Goal: Task Accomplishment & Management: Manage account settings

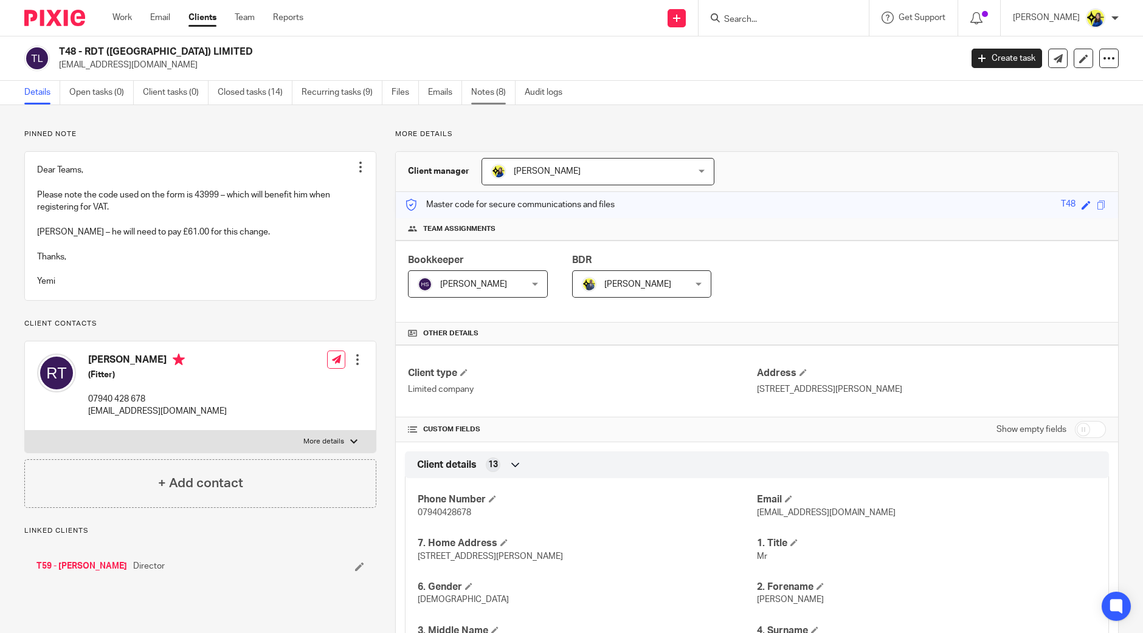
click at [486, 89] on link "Notes (8)" at bounding box center [493, 93] width 44 height 24
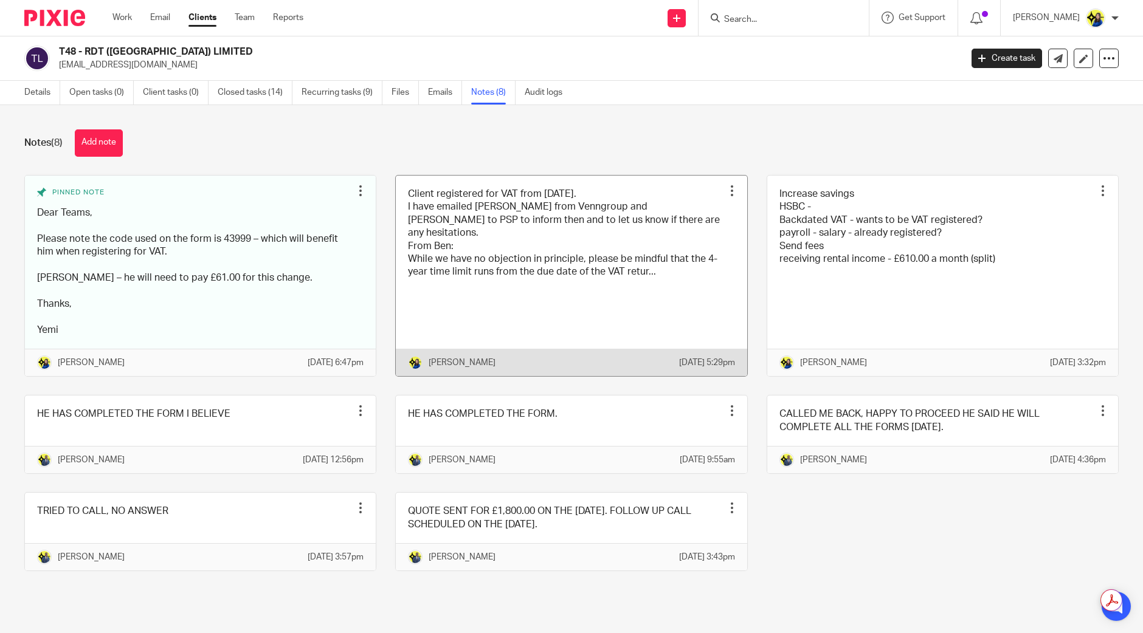
click at [580, 254] on link at bounding box center [571, 276] width 351 height 201
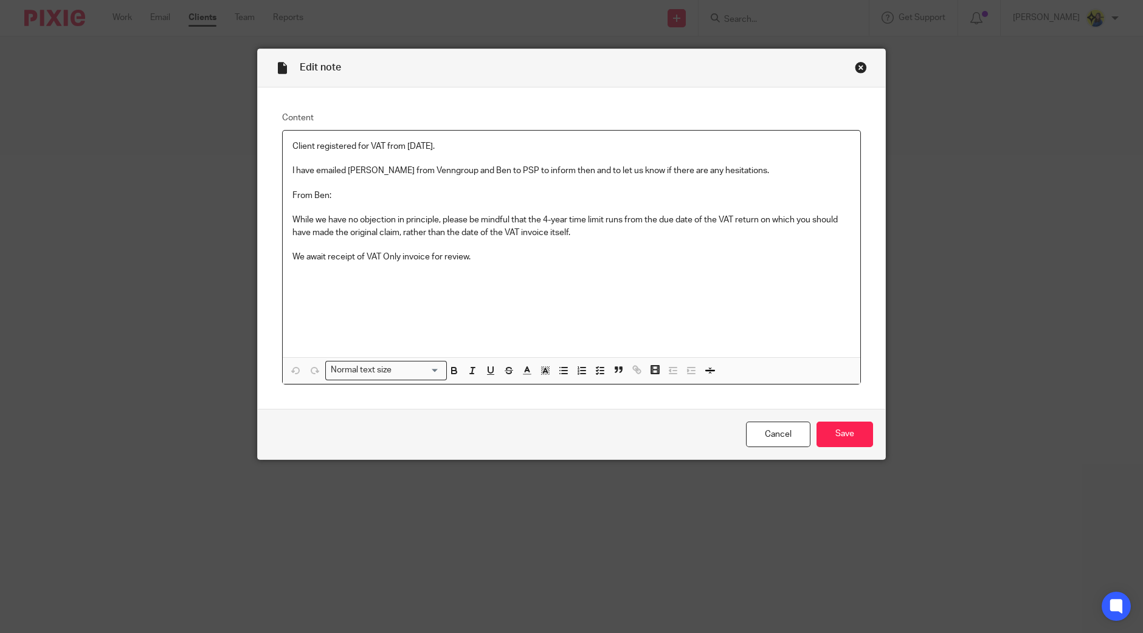
click at [591, 266] on div "Client registered for VAT from 11-07-2021. I have emailed Tom from Venngroup an…" at bounding box center [571, 244] width 577 height 227
click at [844, 441] on input "Save" at bounding box center [844, 435] width 57 height 26
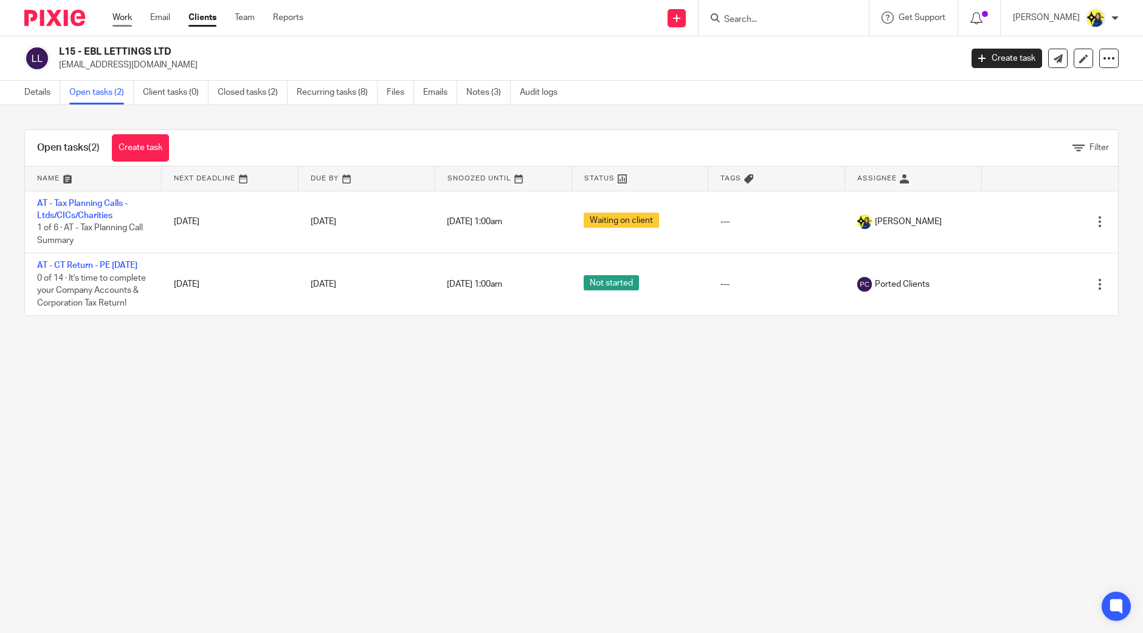
click at [123, 24] on link "Work" at bounding box center [121, 18] width 19 height 12
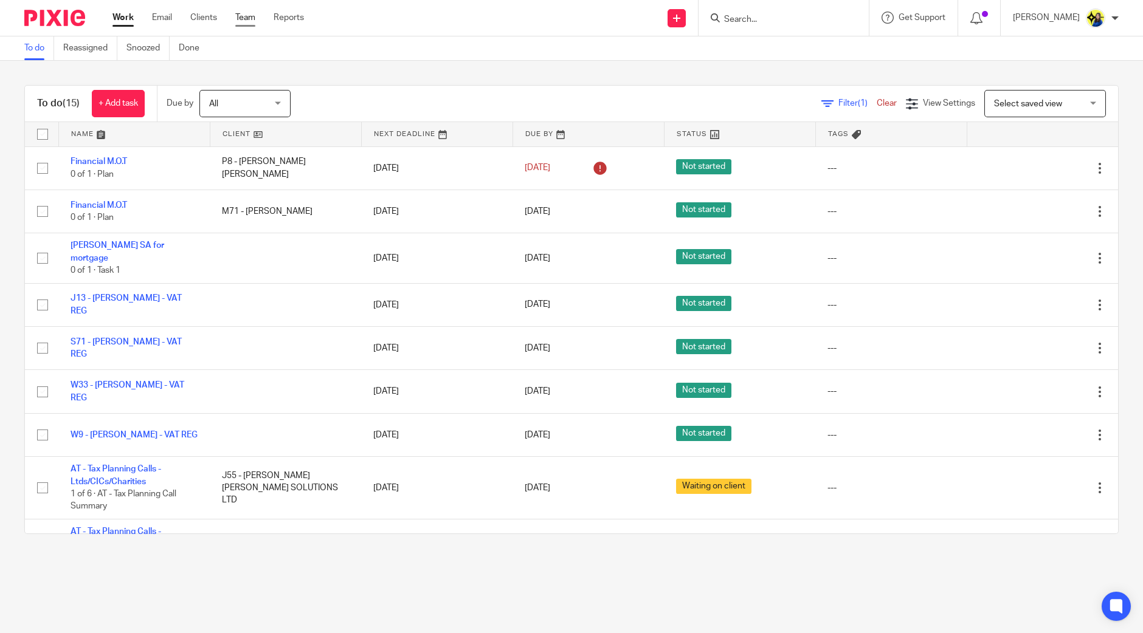
click at [250, 17] on link "Team" at bounding box center [245, 18] width 20 height 12
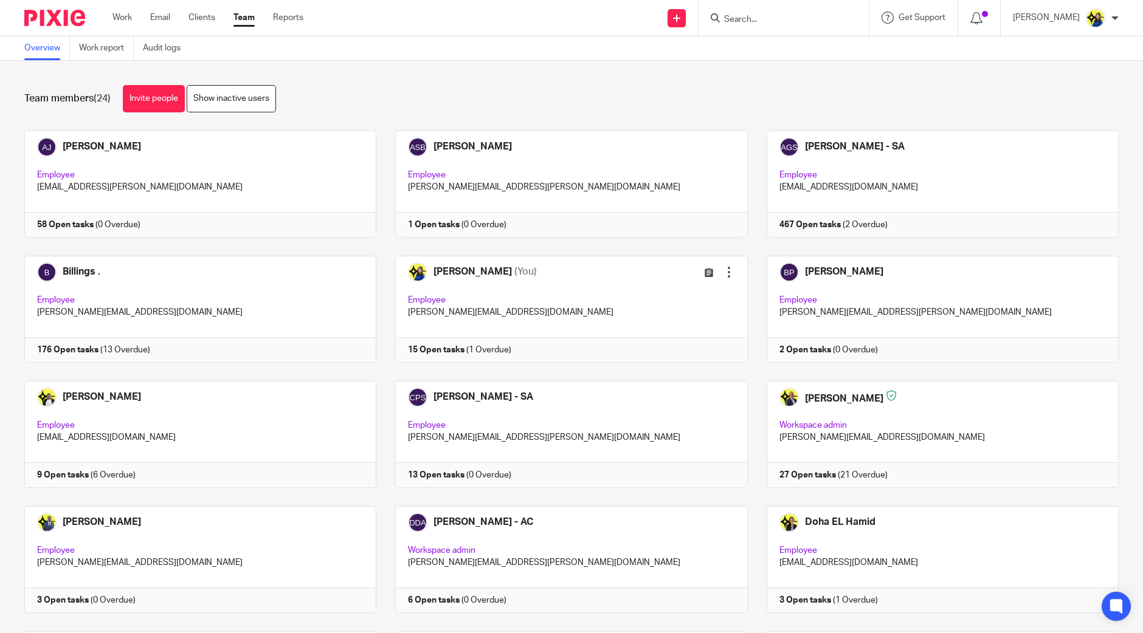
click at [398, 98] on div "Team members (24) Invite people Show inactive users" at bounding box center [571, 98] width 1094 height 27
click at [438, 86] on div "Team members (24) Invite people Show inactive users" at bounding box center [571, 98] width 1094 height 27
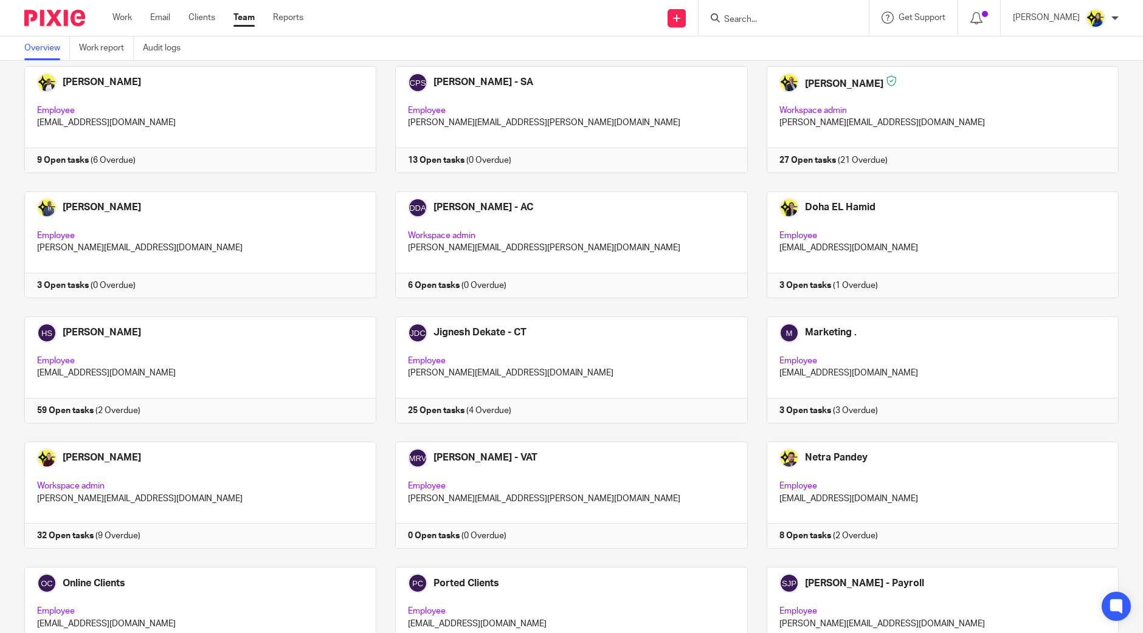
scroll to position [303, 0]
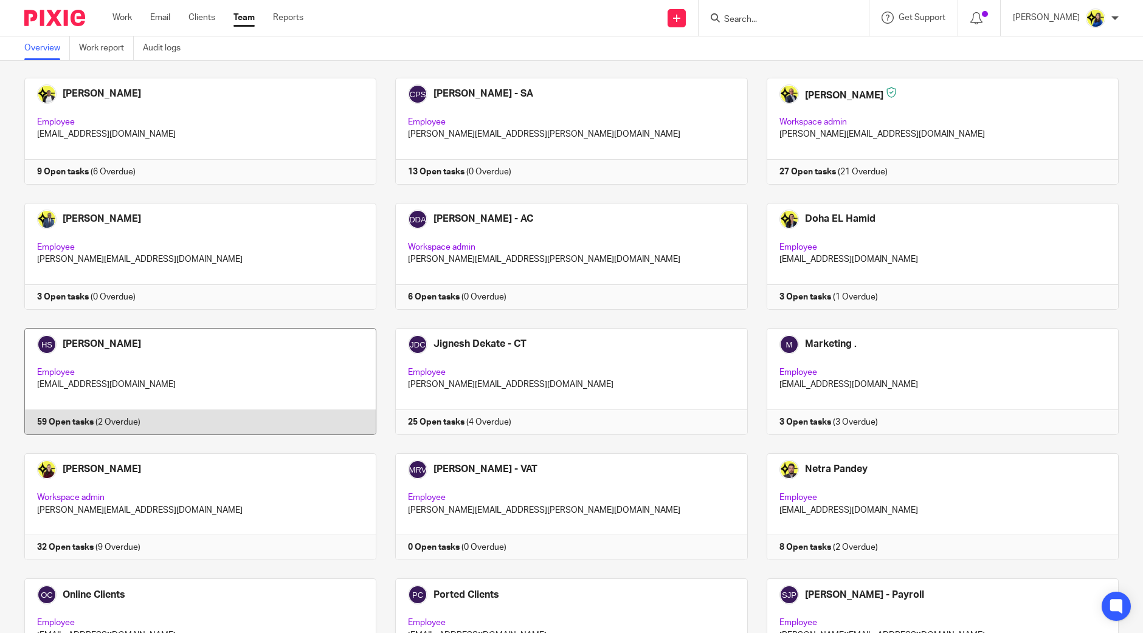
click at [307, 361] on link at bounding box center [190, 381] width 371 height 107
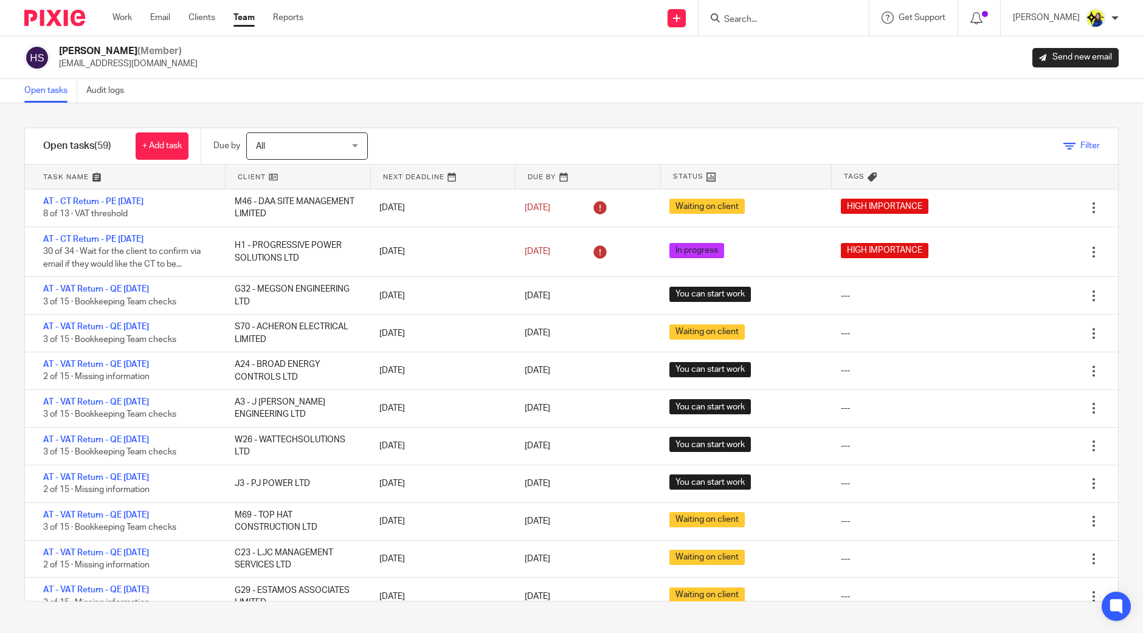
click at [1063, 145] on icon at bounding box center [1069, 146] width 12 height 12
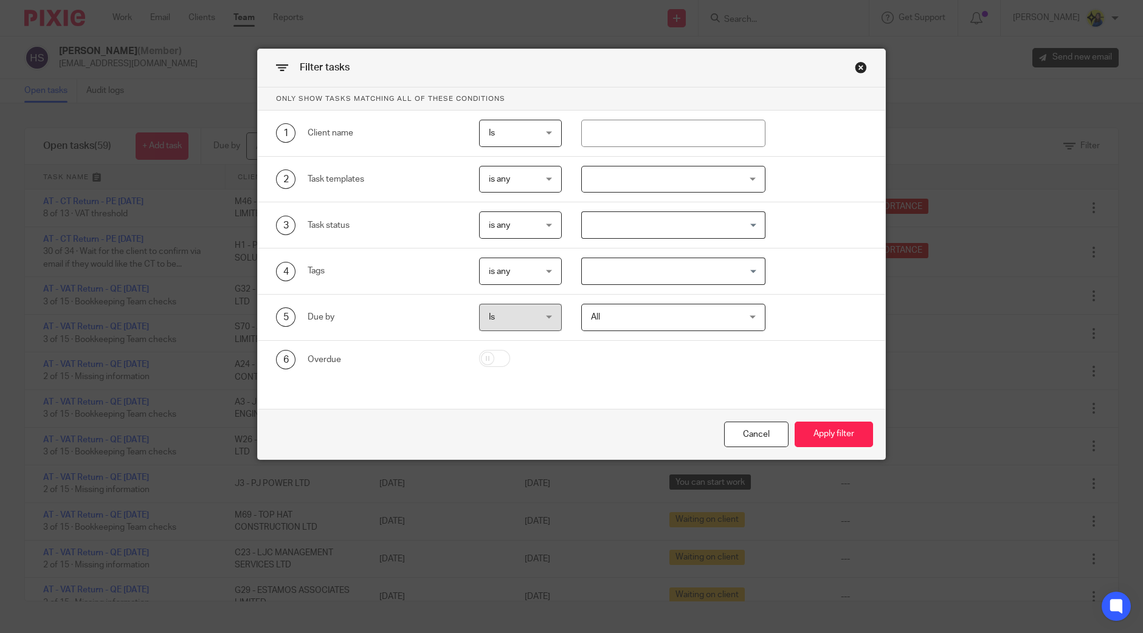
click at [668, 225] on input "Search for option" at bounding box center [670, 225] width 175 height 21
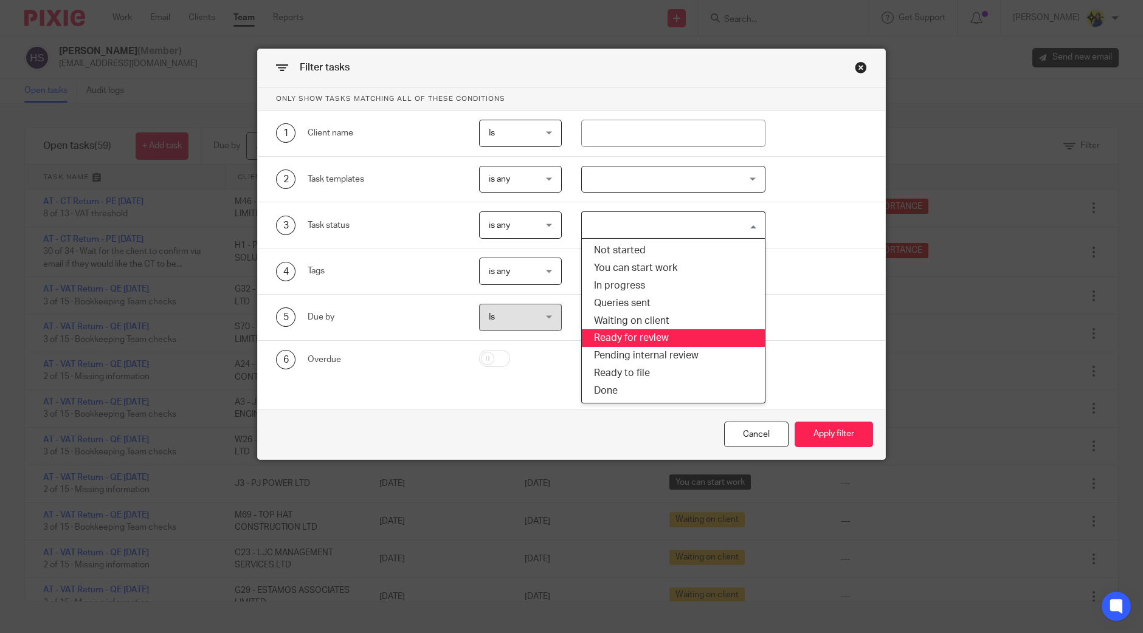
click at [789, 267] on div "4 Tags is any is any is any is all is none is_any Loading..." at bounding box center [562, 271] width 610 height 27
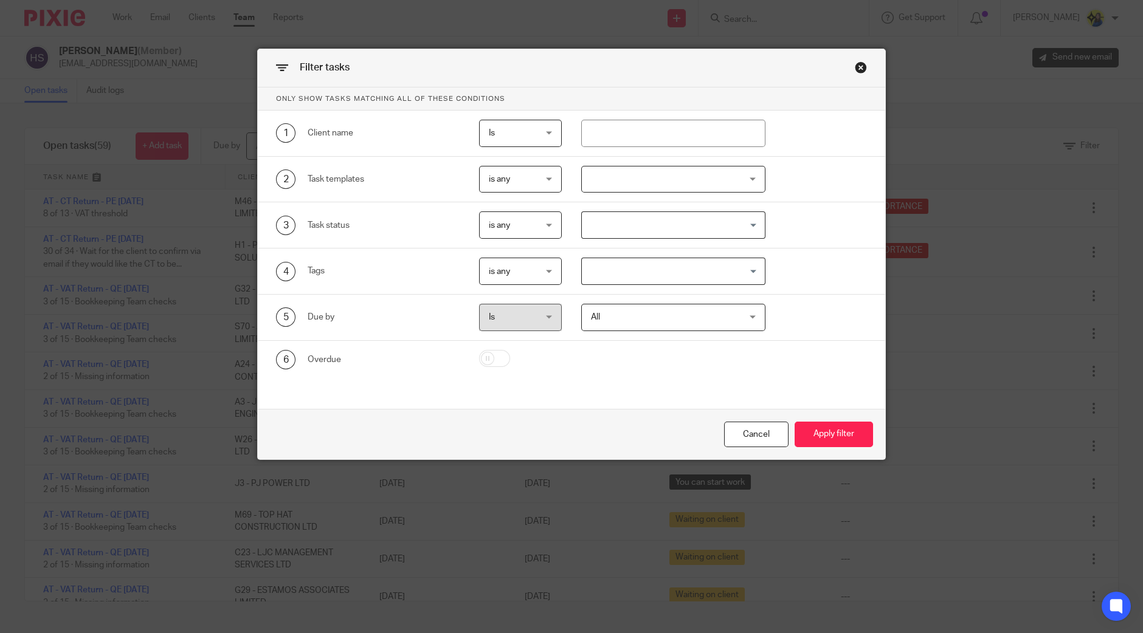
click at [675, 273] on input "Search for option" at bounding box center [670, 271] width 175 height 21
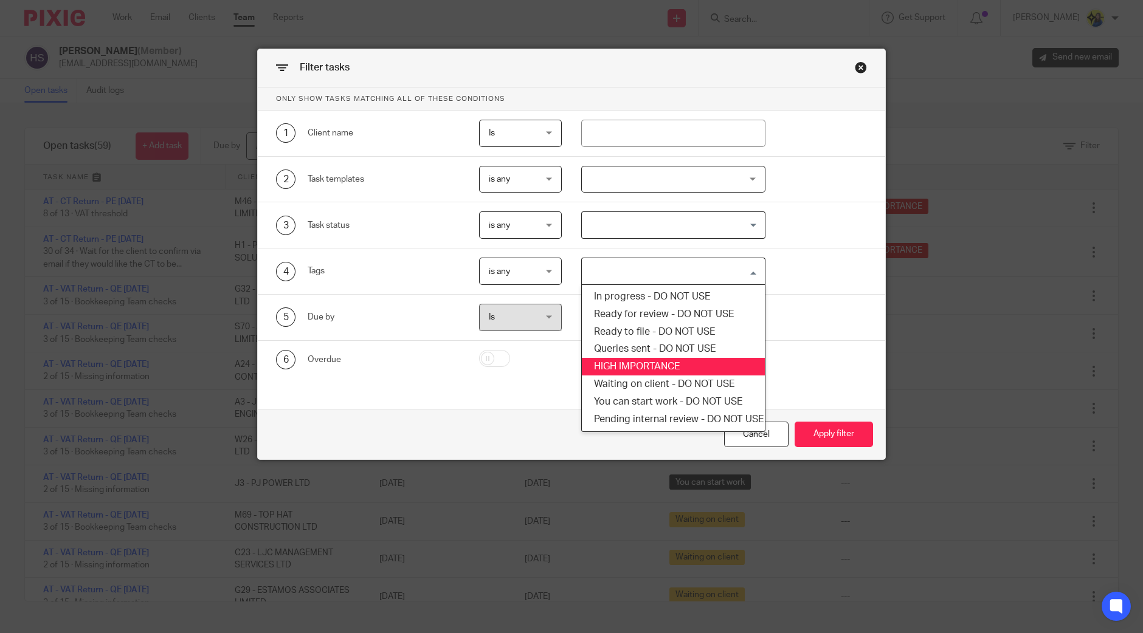
click at [660, 359] on li "HIGH IMPORTANCE" at bounding box center [673, 367] width 183 height 18
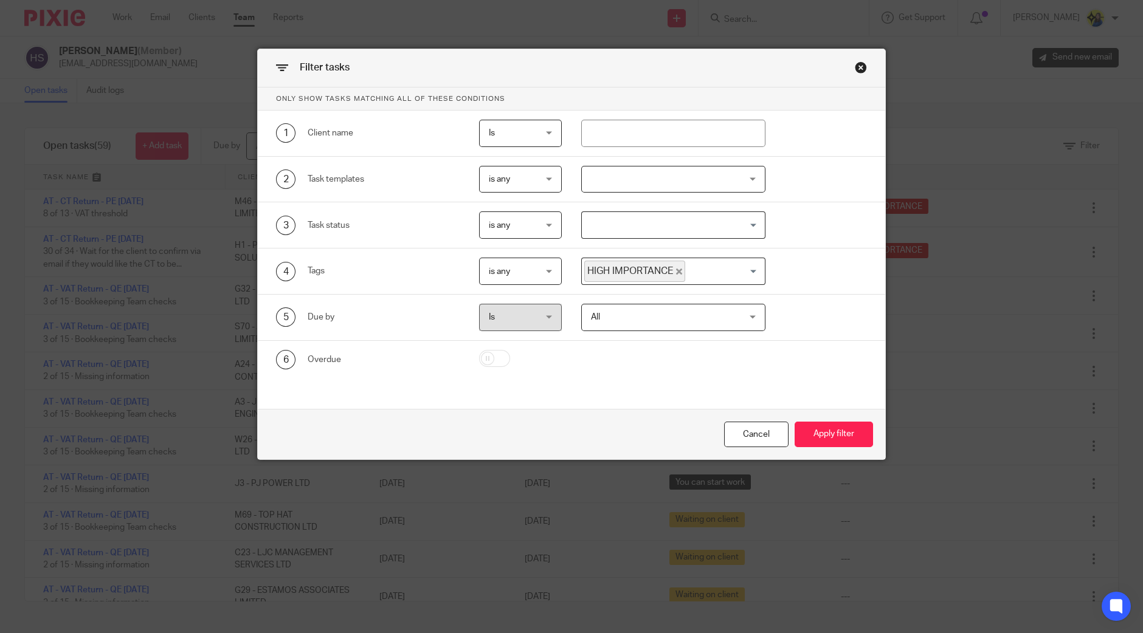
click at [861, 341] on div "6 Overdue" at bounding box center [571, 360] width 627 height 38
click at [856, 432] on button "Apply filter" at bounding box center [833, 435] width 78 height 26
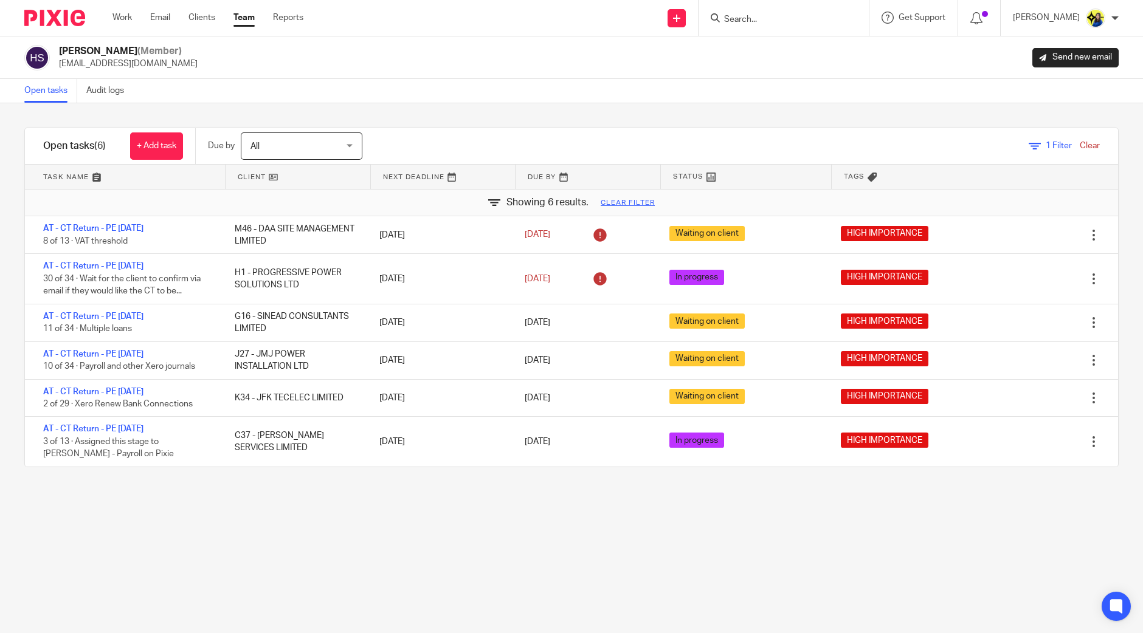
drag, startPoint x: 662, startPoint y: 576, endPoint x: 670, endPoint y: 588, distance: 14.7
click at [662, 576] on div "Filter tasks Only show tasks matching all of these conditions 1 Client name Is …" at bounding box center [571, 368] width 1143 height 530
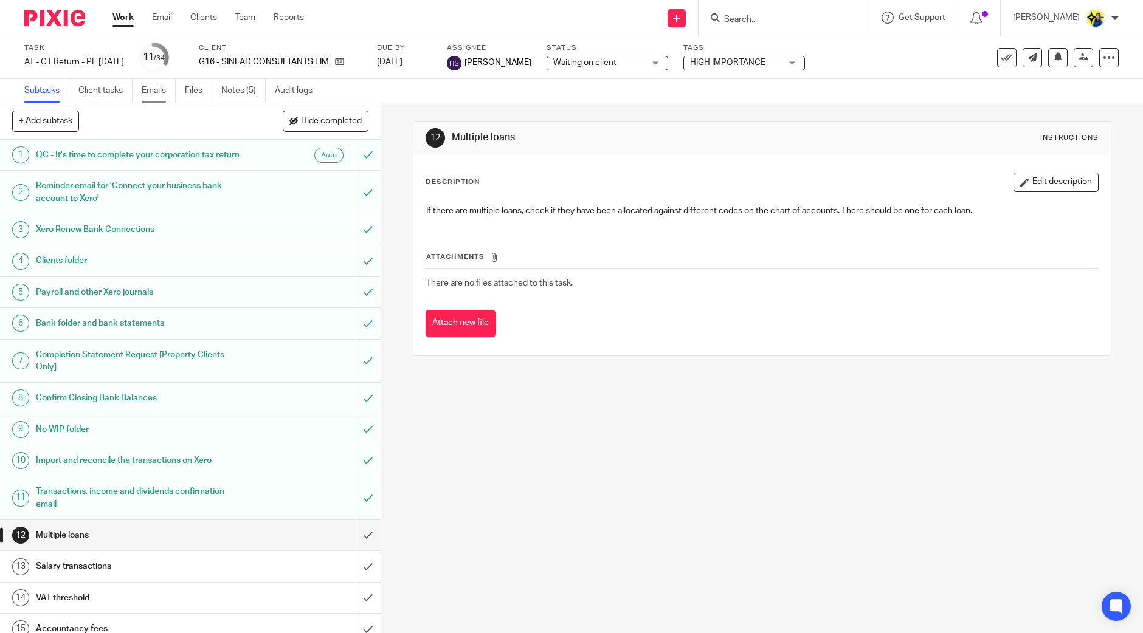
click at [152, 94] on link "Emails" at bounding box center [159, 91] width 34 height 24
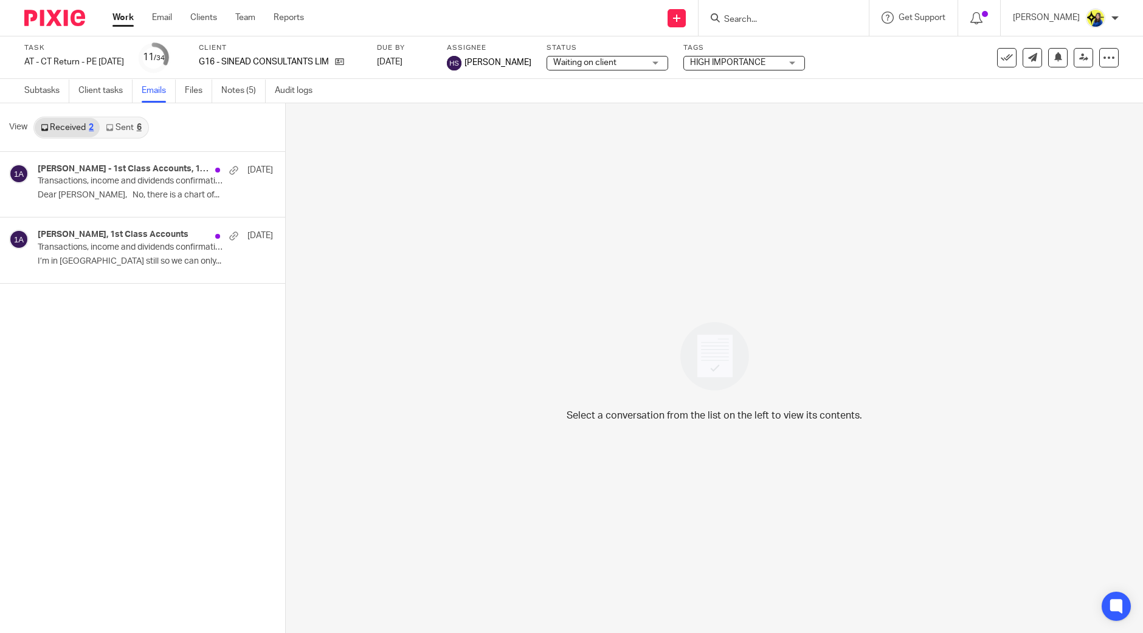
click at [125, 131] on link "Sent 6" at bounding box center [123, 127] width 47 height 19
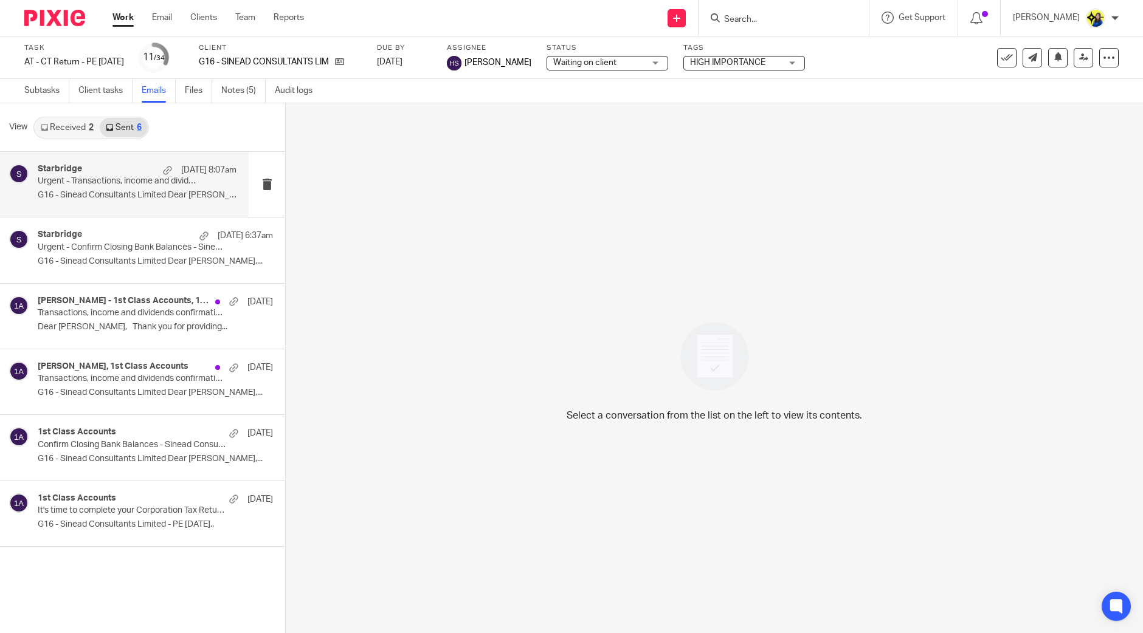
click at [117, 184] on p "Urgent - Transactions, income and dividends confirmation - Sinead Consultants L…" at bounding box center [117, 181] width 159 height 10
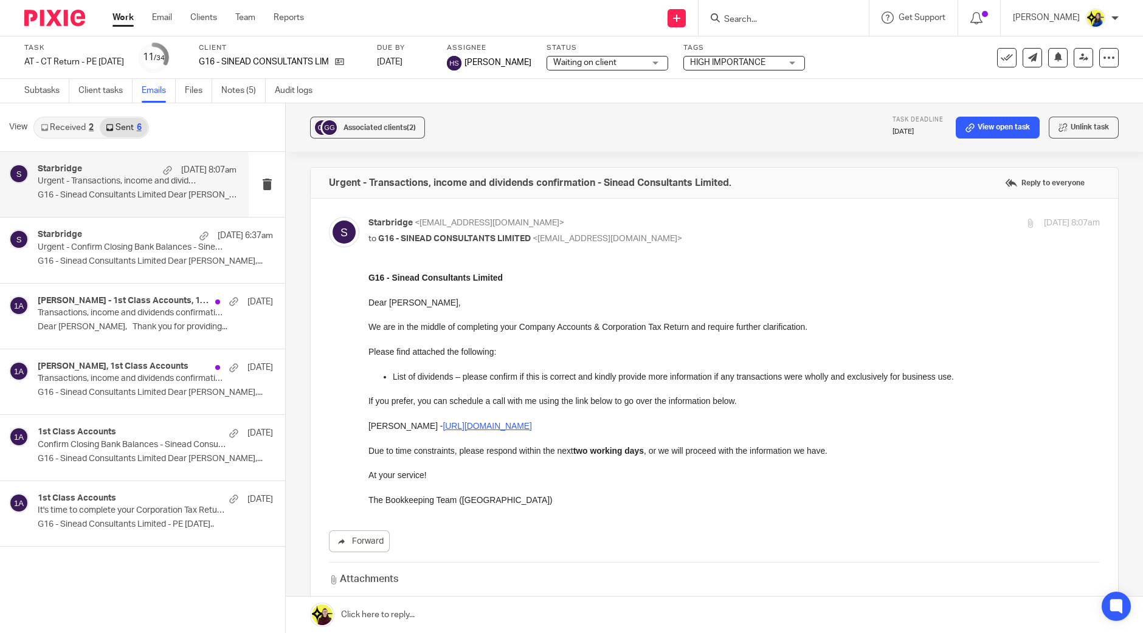
scroll to position [176, 0]
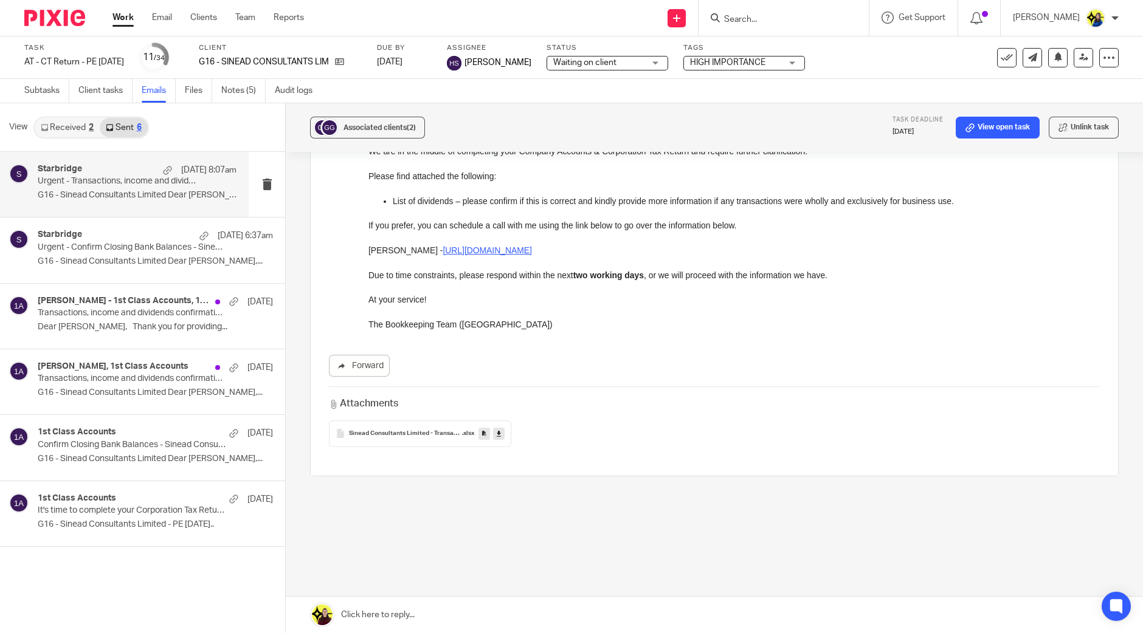
click at [497, 437] on icon at bounding box center [499, 433] width 4 height 9
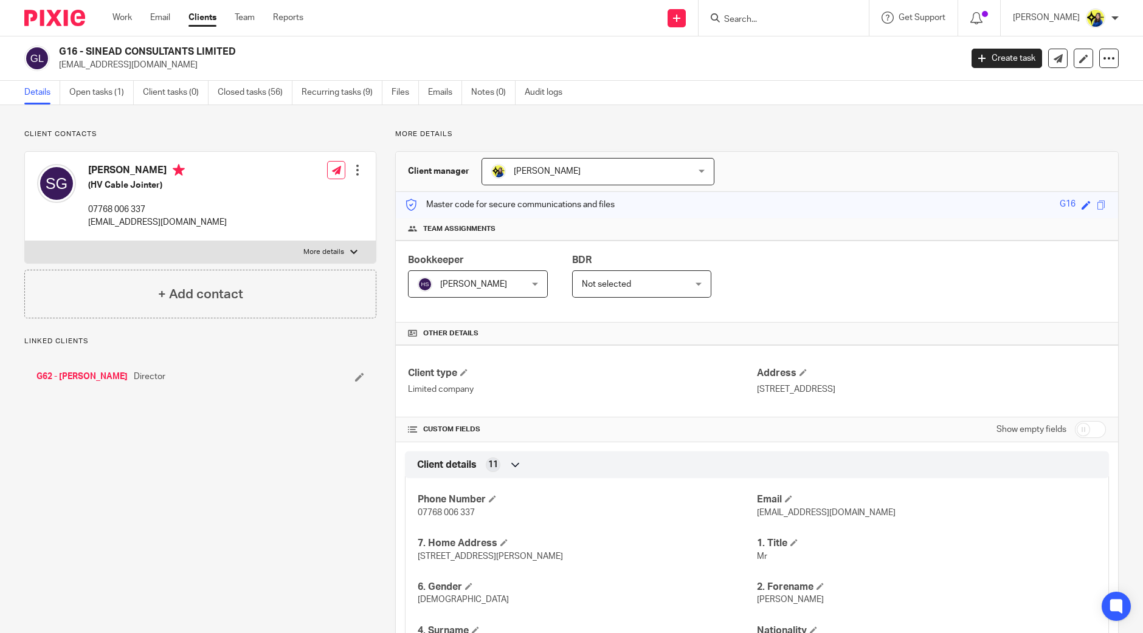
drag, startPoint x: 185, startPoint y: 68, endPoint x: 58, endPoint y: 71, distance: 127.1
click at [58, 71] on div "G16 - SINEAD CONSULTANTS LIMITED seangrahamrsa798@gmail.com Create task Update …" at bounding box center [571, 58] width 1143 height 44
copy p "seangrahamrsa798@gmail.com"
click at [116, 129] on p "Client contacts" at bounding box center [200, 134] width 352 height 10
click at [107, 97] on link "Open tasks (1)" at bounding box center [101, 93] width 64 height 24
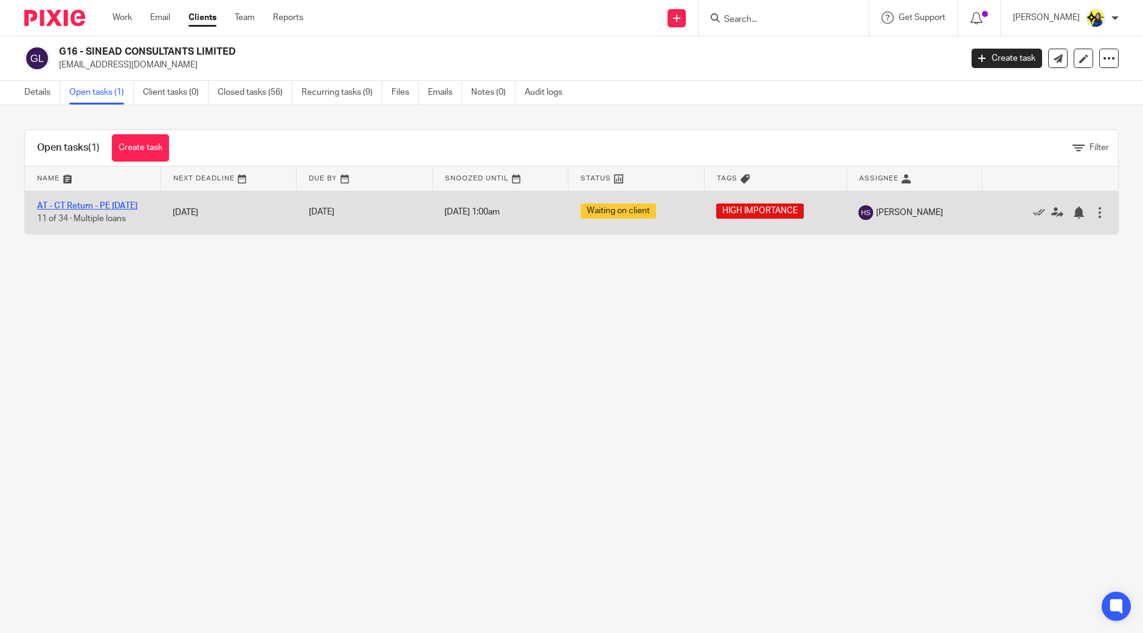
click at [101, 202] on link "AT - CT Return - PE [DATE]" at bounding box center [87, 206] width 100 height 9
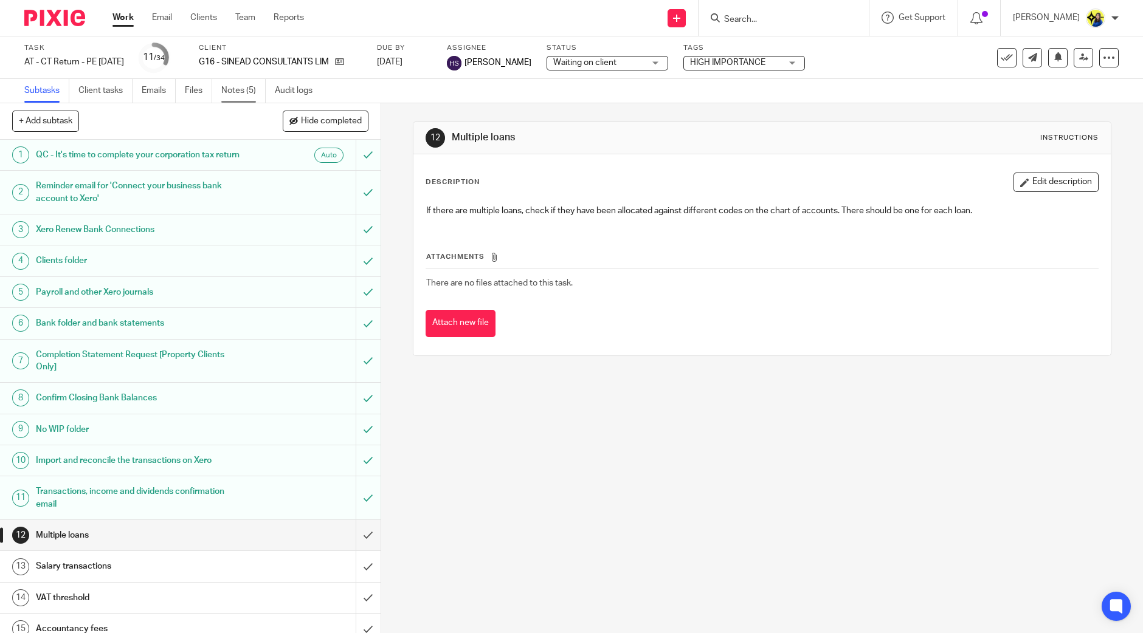
click at [239, 83] on link "Notes (5)" at bounding box center [243, 91] width 44 height 24
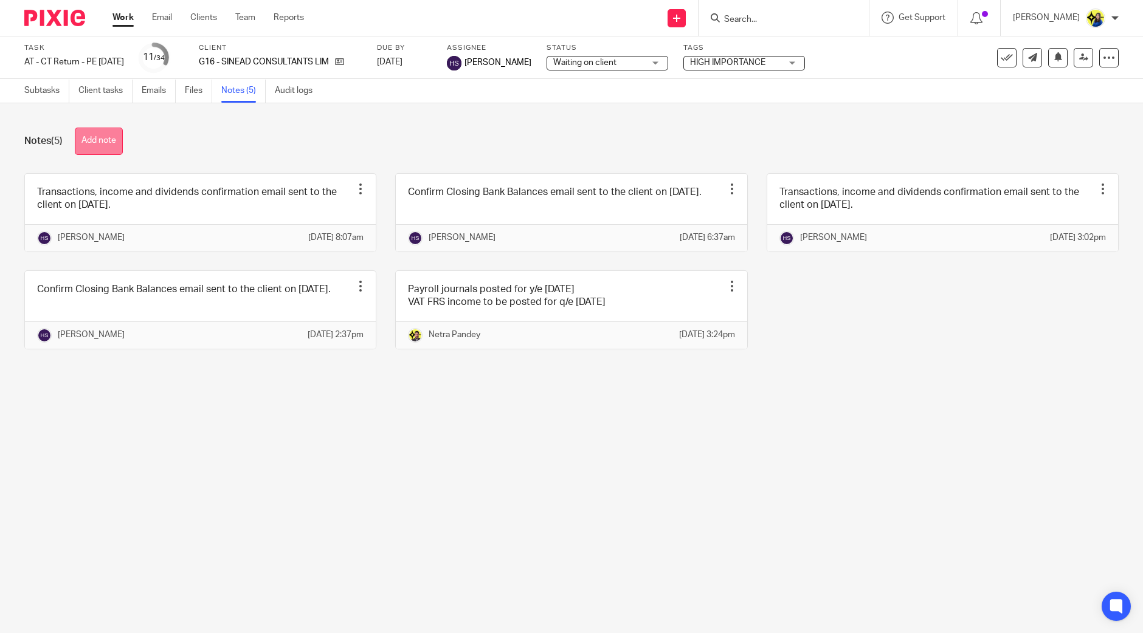
click at [111, 139] on button "Add note" at bounding box center [99, 141] width 48 height 27
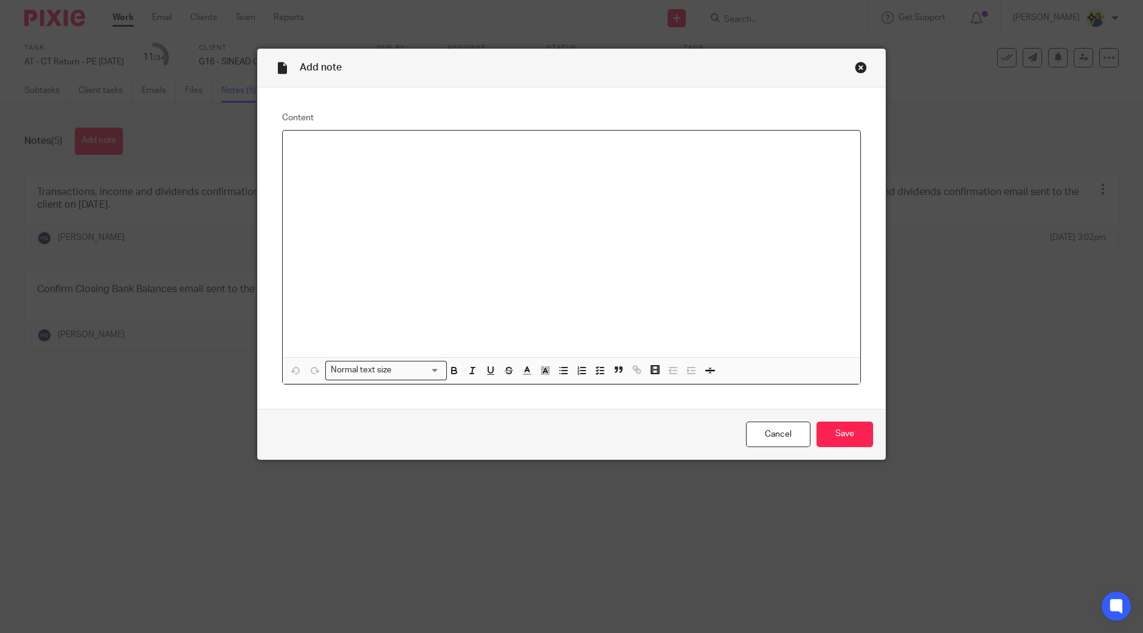
click at [544, 208] on div at bounding box center [571, 244] width 577 height 227
click at [839, 434] on input "Save" at bounding box center [844, 435] width 57 height 26
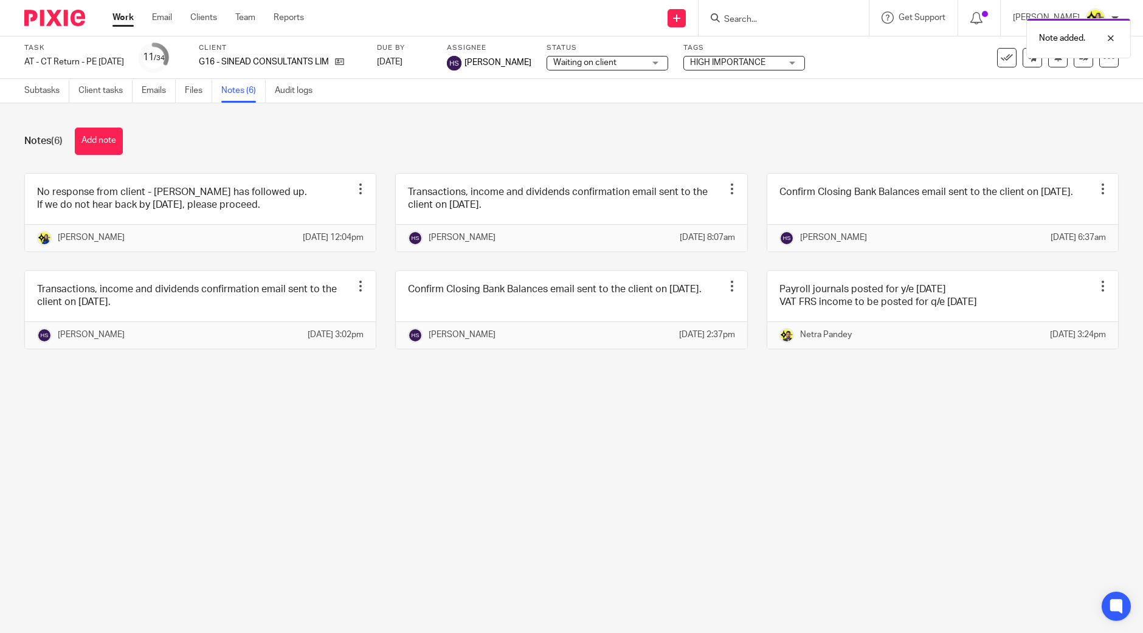
click at [481, 521] on main "Task AT - CT Return - PE 30-11-2024 Save AT - CT Return - PE 30-11-2024 11 /34 …" at bounding box center [571, 316] width 1143 height 633
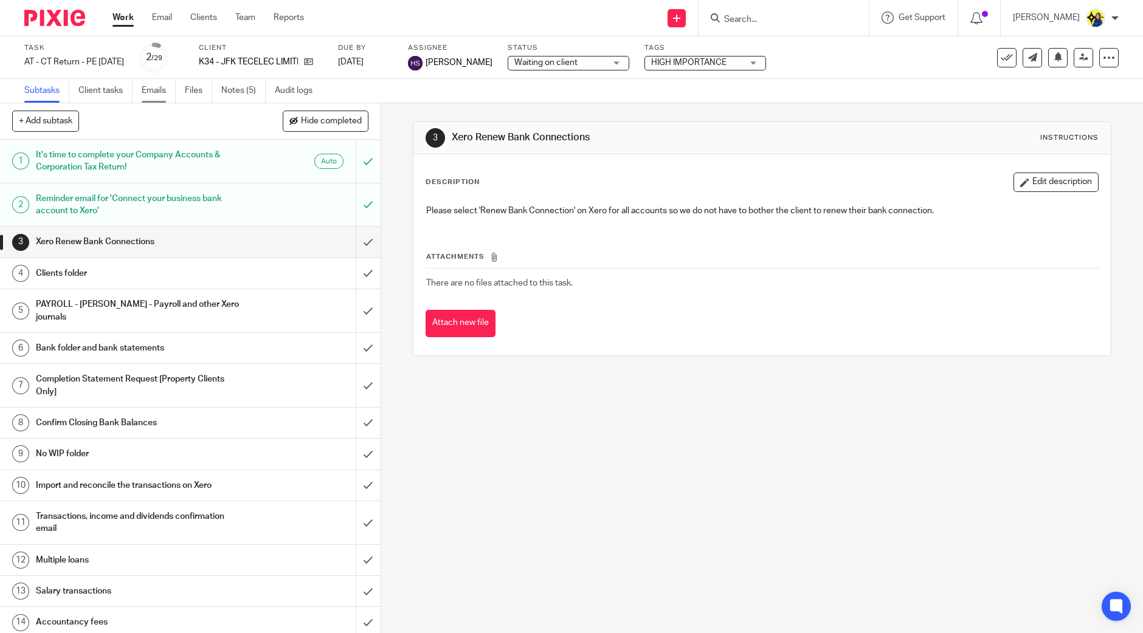
click at [159, 88] on link "Emails" at bounding box center [159, 91] width 34 height 24
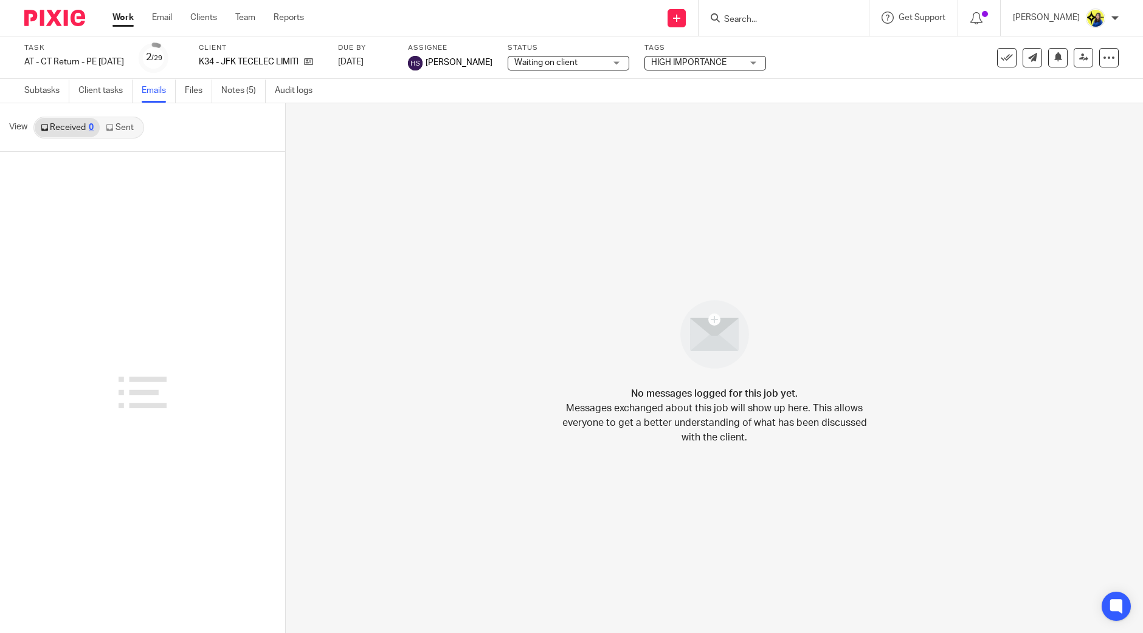
click at [117, 126] on link "Sent" at bounding box center [121, 127] width 43 height 19
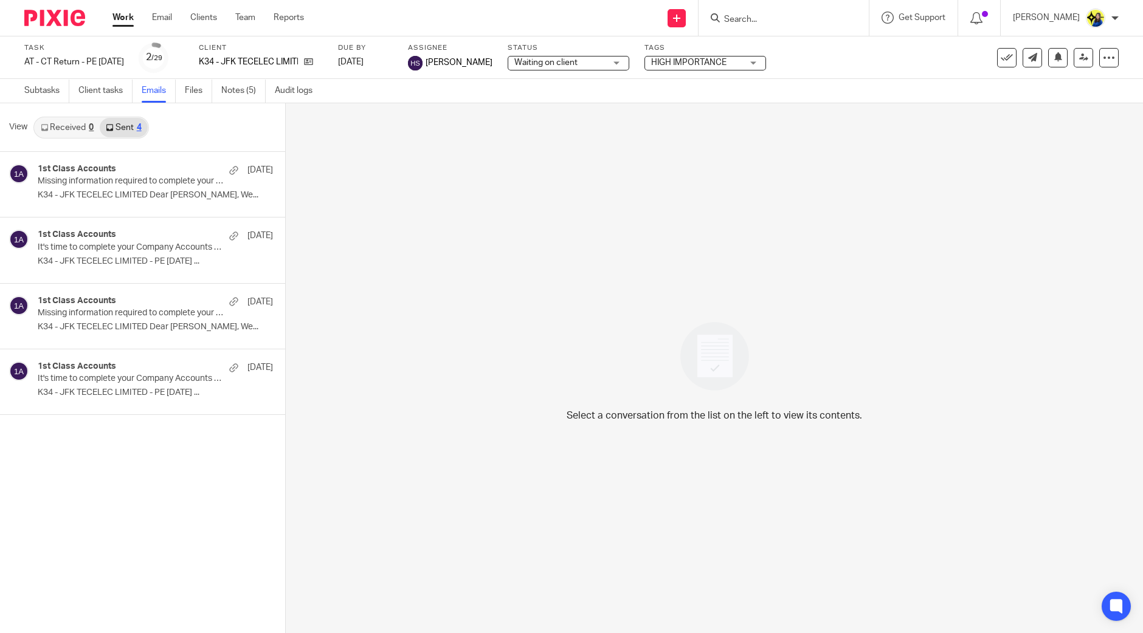
click at [372, 148] on div "Select a conversation from the list on the left to view its contents." at bounding box center [714, 368] width 857 height 530
click at [243, 89] on link "Notes (5)" at bounding box center [243, 91] width 44 height 24
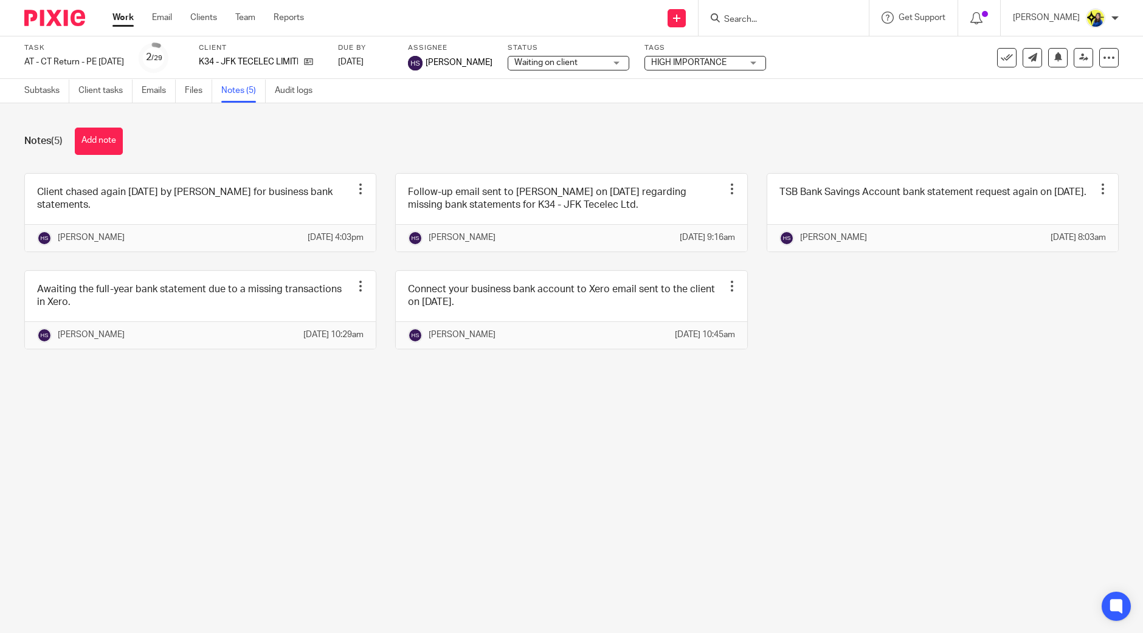
click at [281, 148] on div "Notes (5) Add note" at bounding box center [571, 141] width 1094 height 27
click at [516, 158] on div "Notes (5) Add note Client chased again today by Bobo Lee for business bank stat…" at bounding box center [571, 247] width 1143 height 289
click at [512, 152] on div "Notes (5) Add note" at bounding box center [571, 141] width 1094 height 27
click at [310, 128] on div "Notes (5) Add note" at bounding box center [571, 141] width 1094 height 27
click at [210, 138] on div "Notes (5) Add note" at bounding box center [571, 141] width 1094 height 27
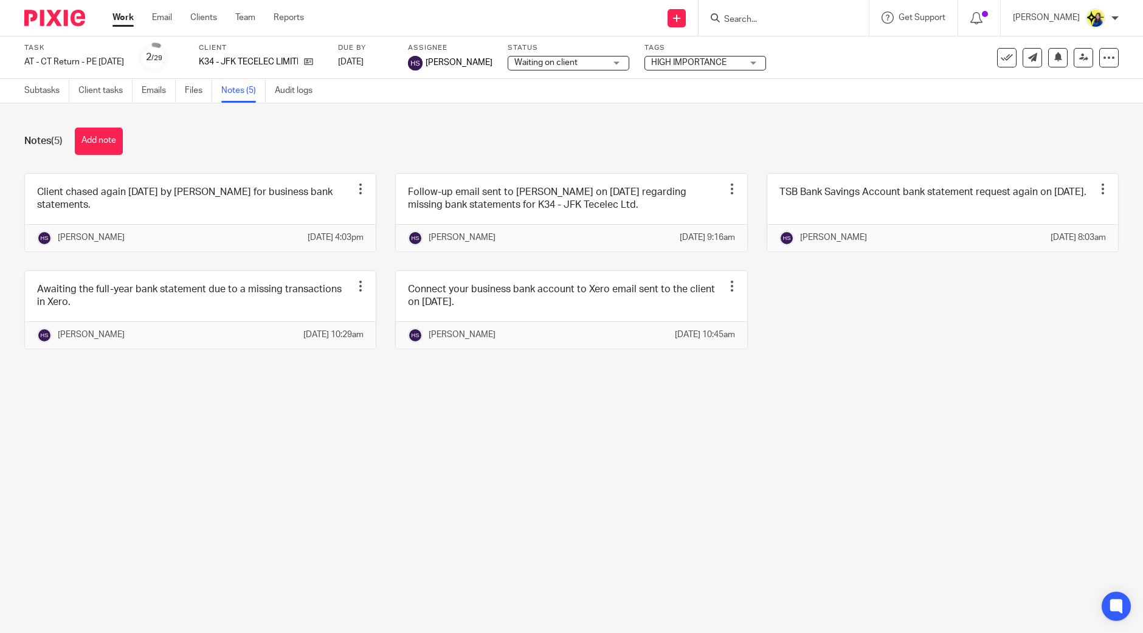
click at [208, 133] on div "Notes (5) Add note" at bounding box center [571, 141] width 1094 height 27
click at [346, 129] on div "Notes (5) Add note" at bounding box center [571, 141] width 1094 height 27
